Goal: Task Accomplishment & Management: Check status

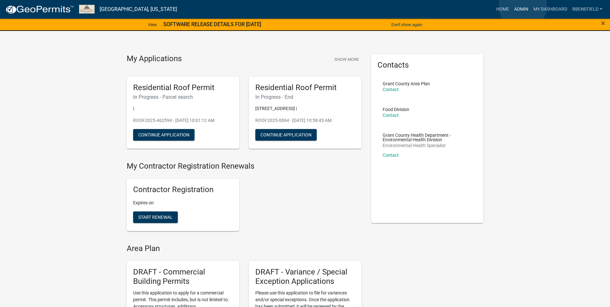
drag, startPoint x: 522, startPoint y: 6, endPoint x: 520, endPoint y: 8, distance: 3.5
click at [522, 6] on link "Admin" at bounding box center [520, 9] width 19 height 12
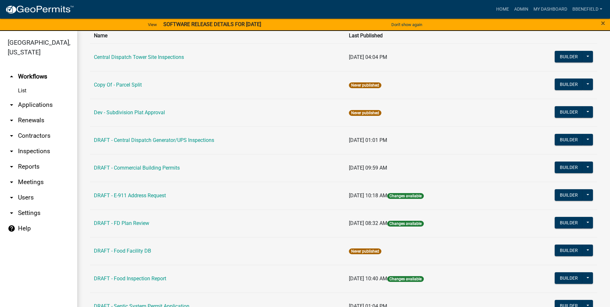
scroll to position [64, 0]
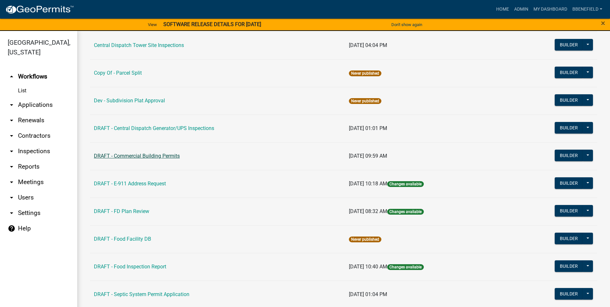
click at [141, 154] on link "DRAFT - Commercial Building Permits" at bounding box center [137, 156] width 86 height 6
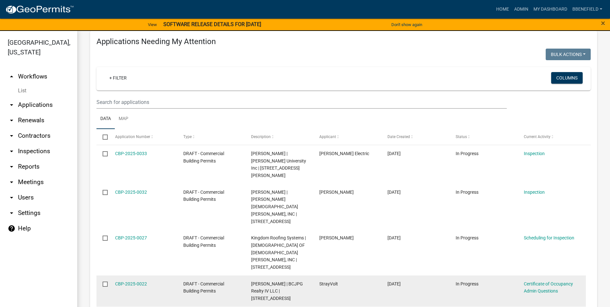
scroll to position [129, 0]
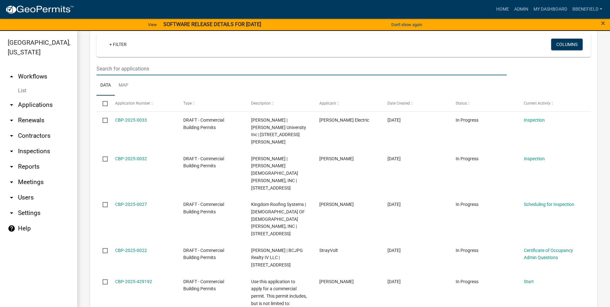
click at [122, 68] on input "text" at bounding box center [301, 68] width 410 height 13
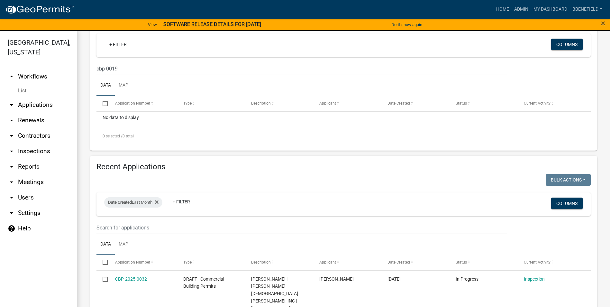
drag, startPoint x: 106, startPoint y: 68, endPoint x: 108, endPoint y: 71, distance: 3.4
click at [107, 69] on input "cbp-0019" at bounding box center [301, 68] width 410 height 13
type input "cbp-2025-0019"
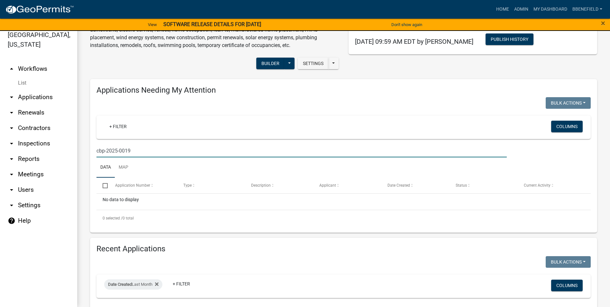
scroll to position [0, 0]
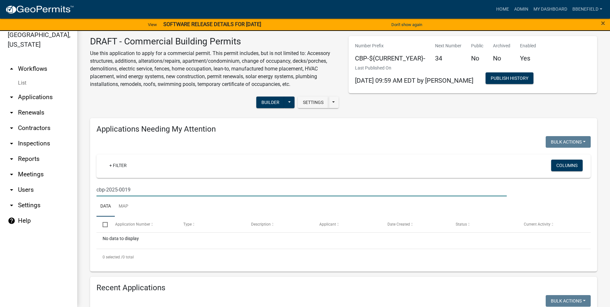
drag, startPoint x: 132, startPoint y: 189, endPoint x: 89, endPoint y: 196, distance: 43.9
click at [89, 196] on div "Applications Needing My Attention Bulk Actions Void Expire Lock Withdraw + Filt…" at bounding box center [343, 195] width 516 height 154
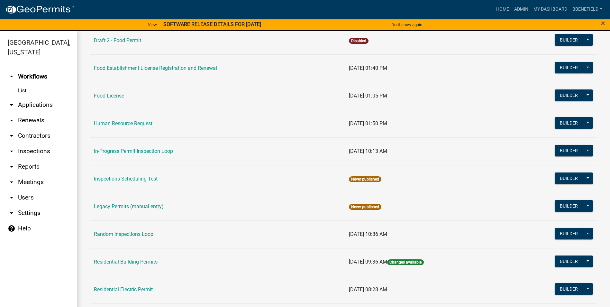
scroll to position [450, 0]
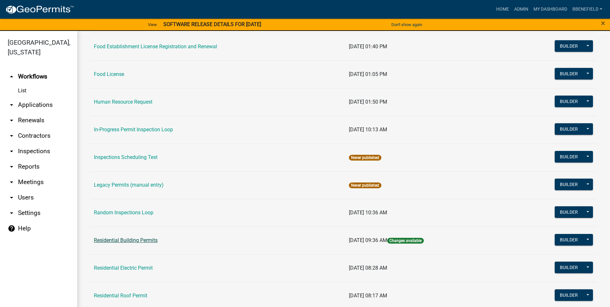
click at [130, 239] on link "Residential Building Permits" at bounding box center [126, 240] width 64 height 6
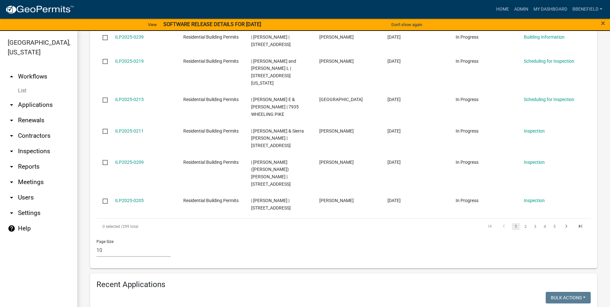
scroll to position [418, 0]
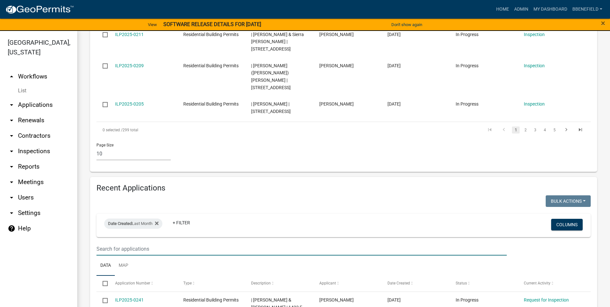
click at [120, 242] on input "text" at bounding box center [301, 248] width 410 height 13
type input "l"
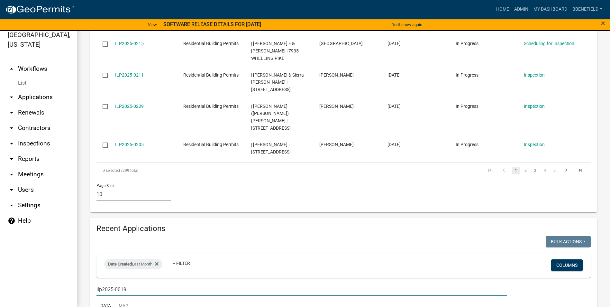
scroll to position [417, 0]
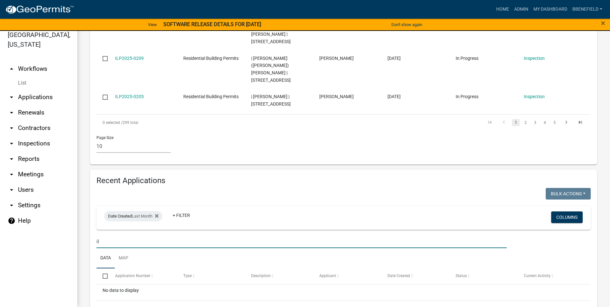
type input "i"
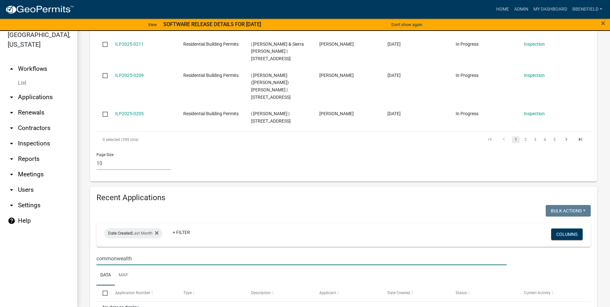
scroll to position [385, 0]
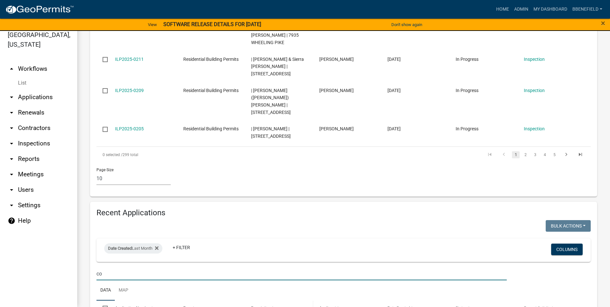
type input "c"
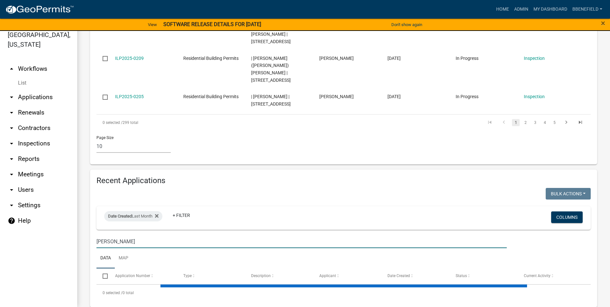
scroll to position [417, 0]
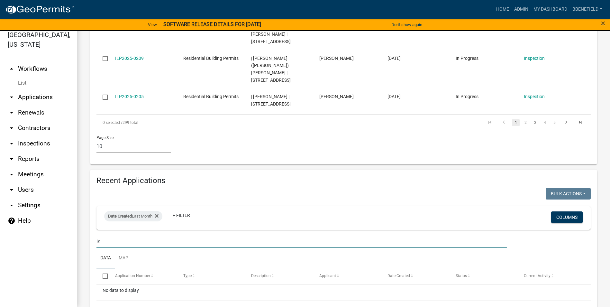
type input "i"
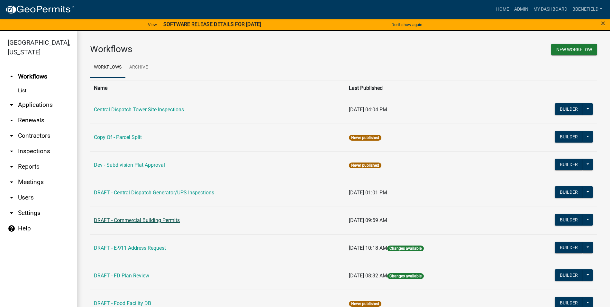
click at [135, 219] on link "DRAFT - Commercial Building Permits" at bounding box center [137, 220] width 86 height 6
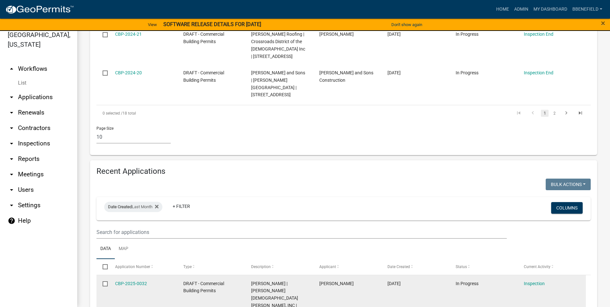
scroll to position [674, 0]
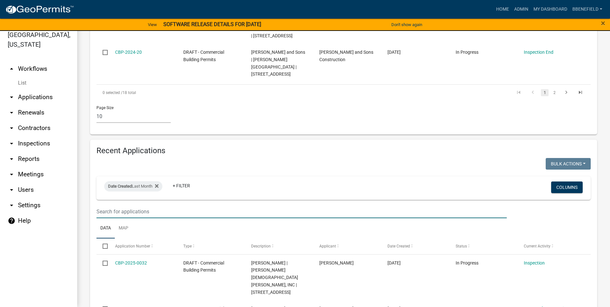
click at [129, 205] on input "text" at bounding box center [301, 211] width 410 height 13
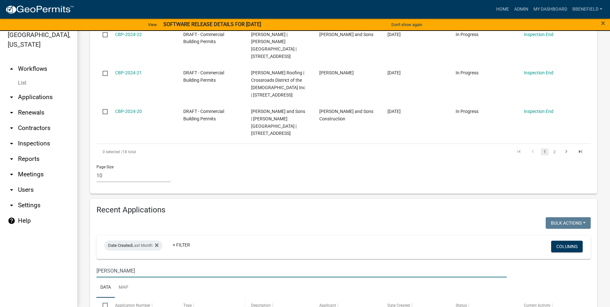
scroll to position [615, 0]
type input "i"
type input "c"
type input "g"
type input "C"
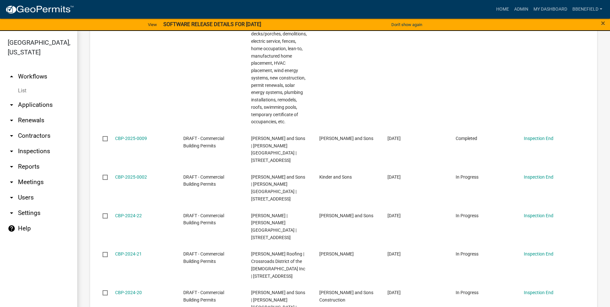
scroll to position [675, 0]
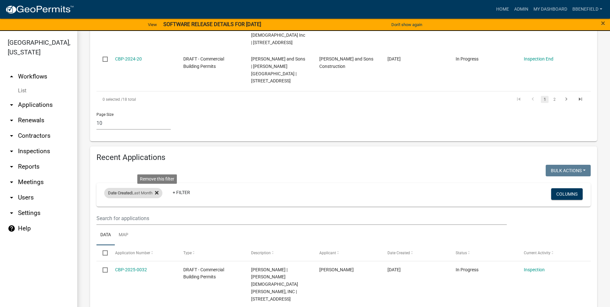
click at [157, 190] on icon at bounding box center [157, 192] width 4 height 5
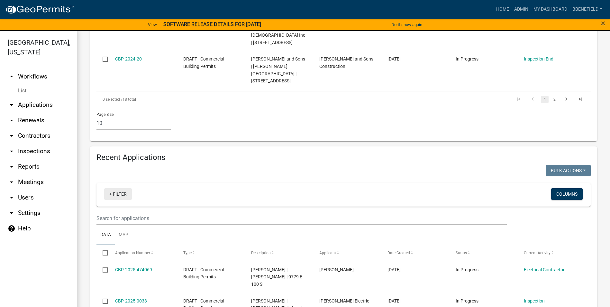
click at [114, 188] on link "+ Filter" at bounding box center [118, 194] width 28 height 12
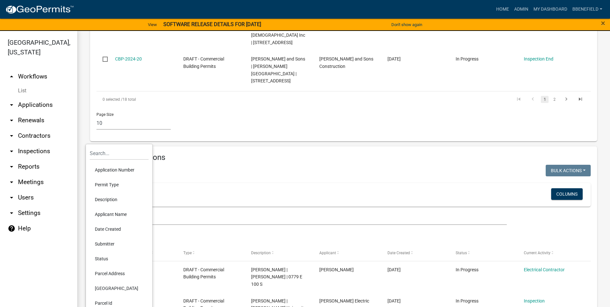
click at [116, 229] on li "Date Created" at bounding box center [119, 228] width 59 height 15
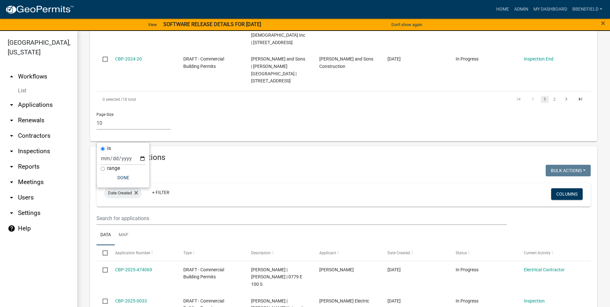
click at [108, 167] on label "range" at bounding box center [113, 167] width 13 height 5
click at [105, 167] on input "range" at bounding box center [103, 168] width 4 height 4
radio input "true"
click at [133, 167] on select "[DATE] [DATE] Current Week Previous Week Current Month Last Month Current Calen…" at bounding box center [144, 164] width 64 height 13
select select "this_1_years"
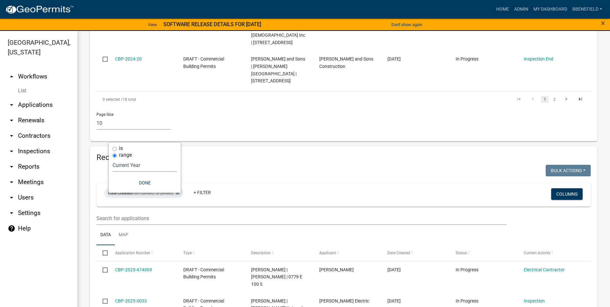
click at [112, 158] on select "[DATE] [DATE] Current Week Previous Week Current Month Last Month Current Calen…" at bounding box center [144, 164] width 64 height 13
click at [139, 183] on button "Done" at bounding box center [135, 183] width 64 height 12
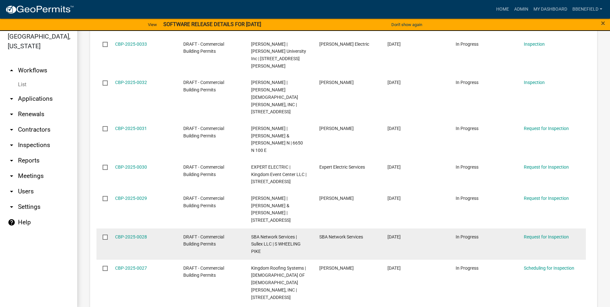
scroll to position [8, 0]
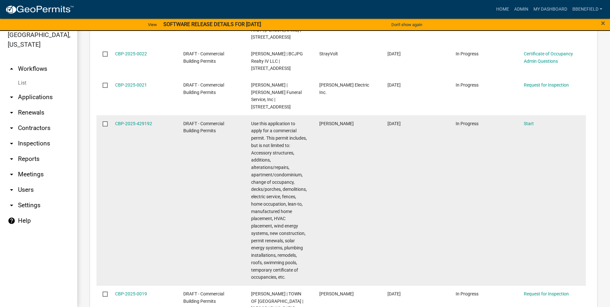
scroll to position [1068, 0]
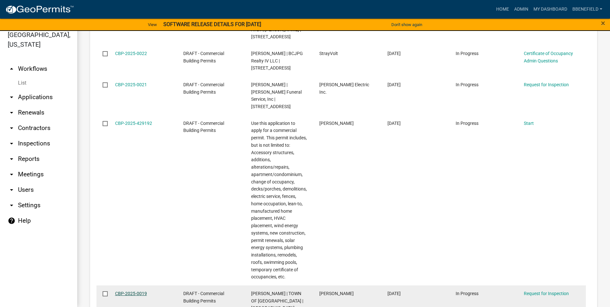
click at [142, 290] on link "CBP-2025-0019" at bounding box center [131, 292] width 32 height 5
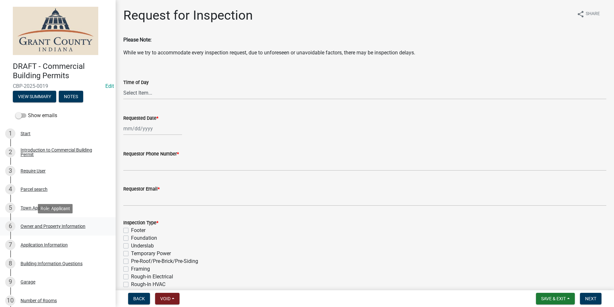
click at [50, 224] on div "Owner and Property Information" at bounding box center [53, 226] width 65 height 4
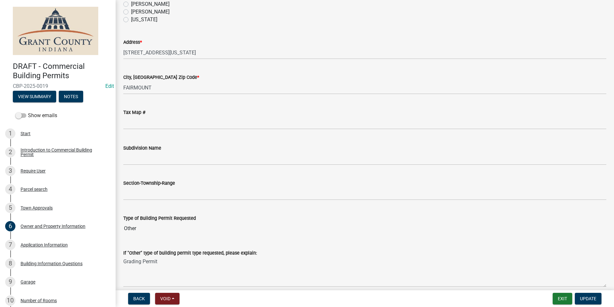
scroll to position [576, 0]
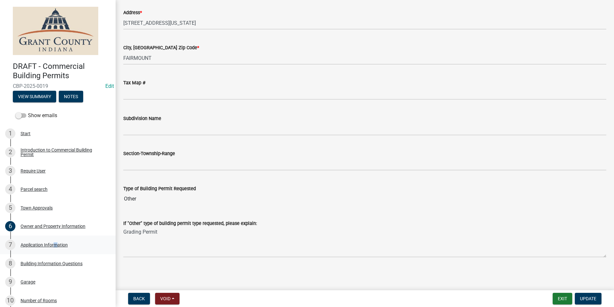
click at [54, 243] on div "Application Information" at bounding box center [44, 244] width 47 height 4
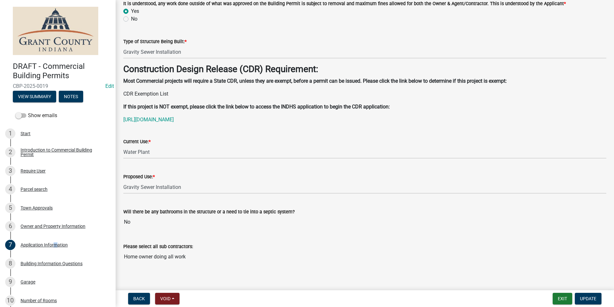
scroll to position [50, 0]
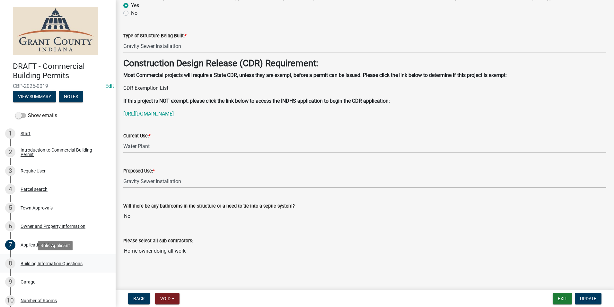
click at [49, 263] on div "Building Information Questions" at bounding box center [52, 263] width 62 height 4
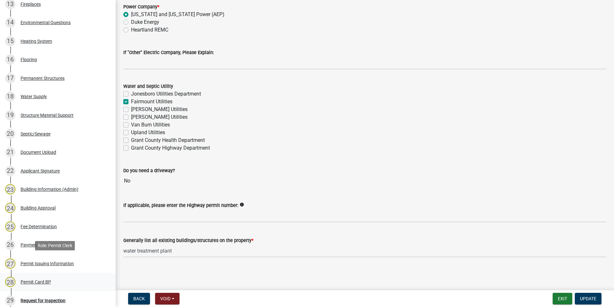
scroll to position [386, 0]
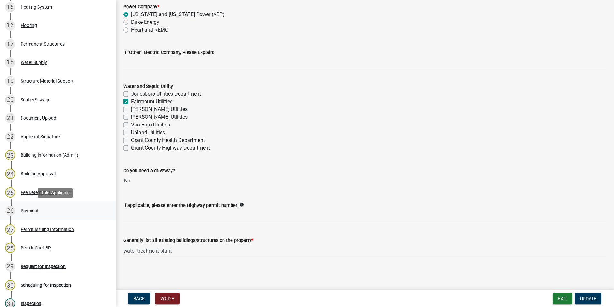
click at [32, 210] on div "Payment" at bounding box center [30, 210] width 18 height 4
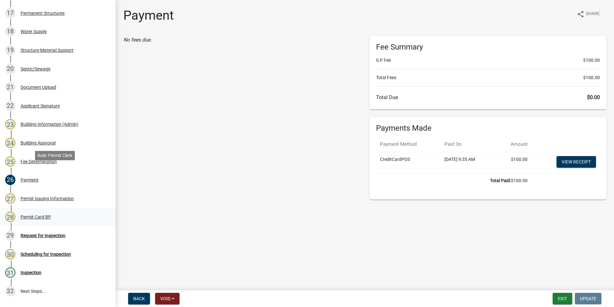
scroll to position [470, 0]
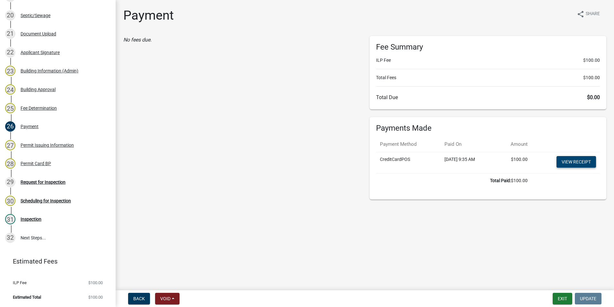
click at [572, 162] on link "View receipt" at bounding box center [577, 162] width 40 height 12
